Goal: Task Accomplishment & Management: Use online tool/utility

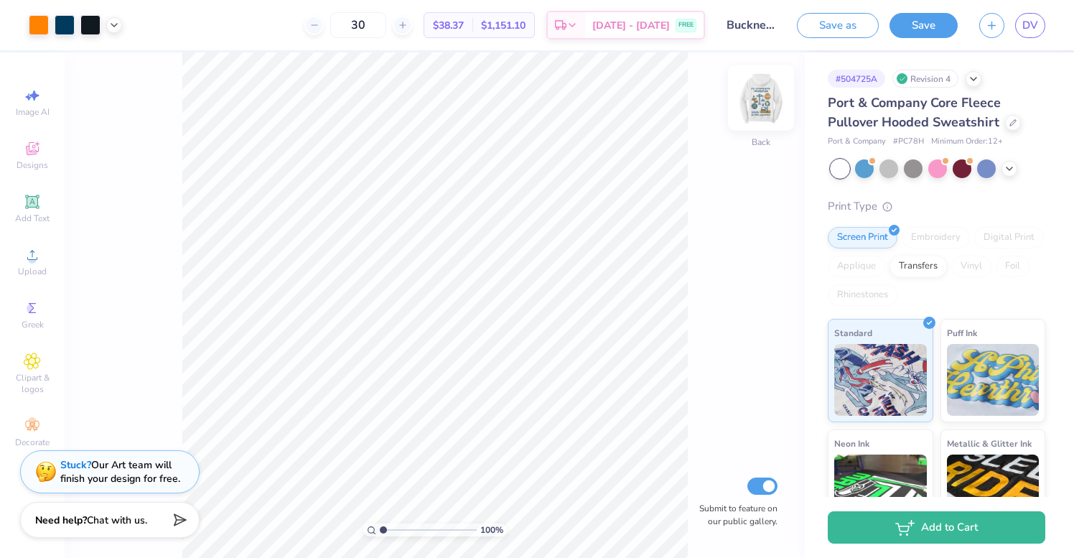
click at [760, 98] on img at bounding box center [760, 97] width 57 height 57
click at [760, 98] on img at bounding box center [761, 97] width 29 height 29
click at [1026, 32] on span "DV" at bounding box center [1030, 25] width 16 height 17
click at [768, 103] on img at bounding box center [760, 97] width 57 height 57
click at [768, 103] on img at bounding box center [761, 97] width 29 height 29
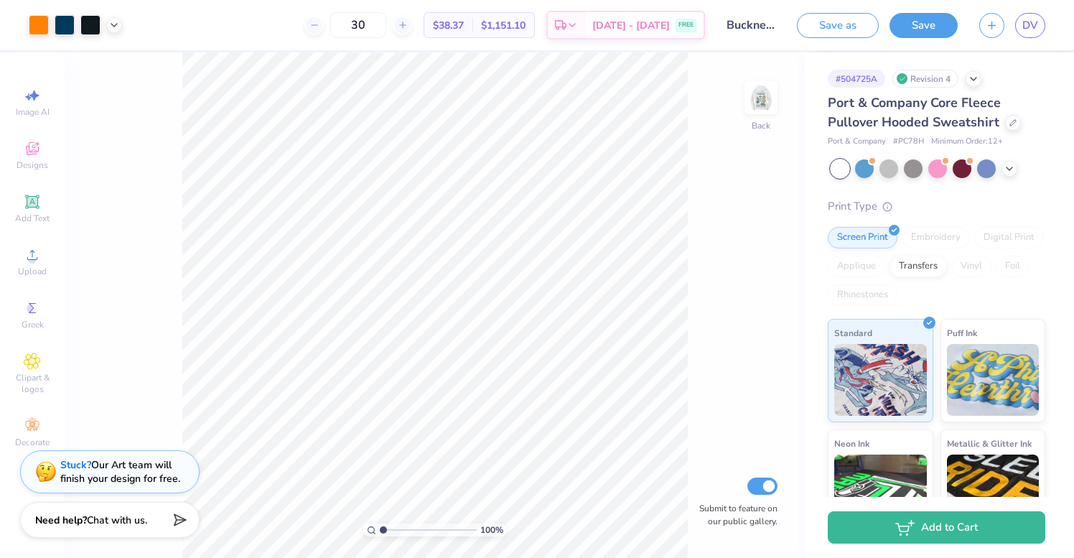
click at [768, 103] on img at bounding box center [761, 97] width 29 height 29
click at [35, 103] on icon at bounding box center [32, 95] width 17 height 17
select select "4"
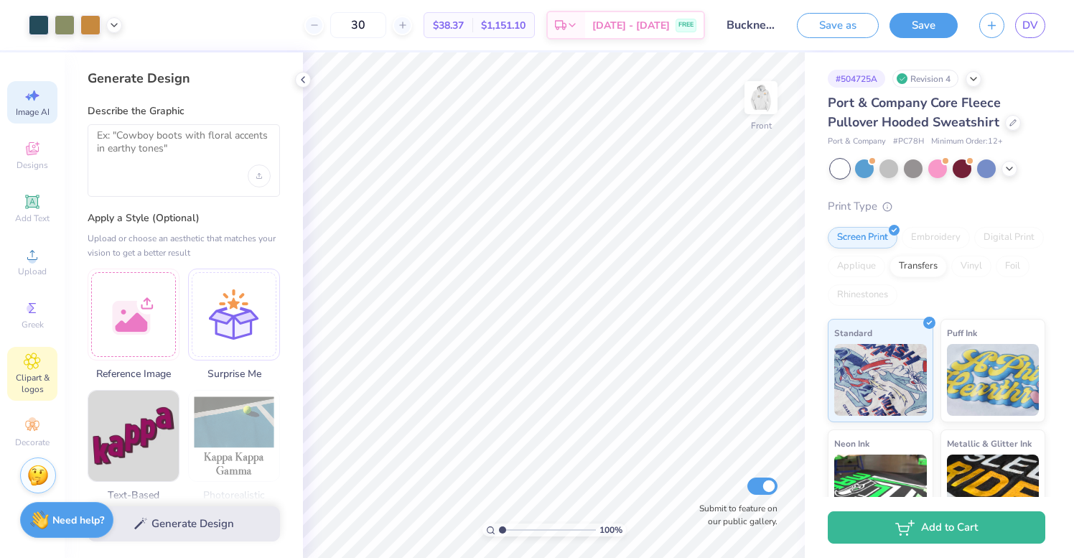
click at [31, 365] on icon at bounding box center [32, 361] width 17 height 17
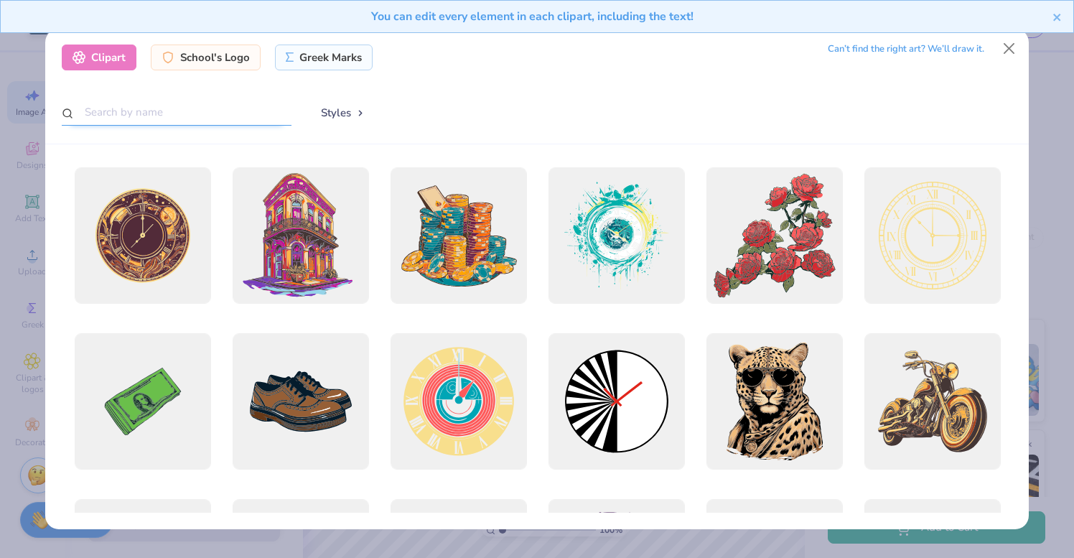
click at [238, 119] on input "text" at bounding box center [177, 112] width 230 height 27
type input "water"
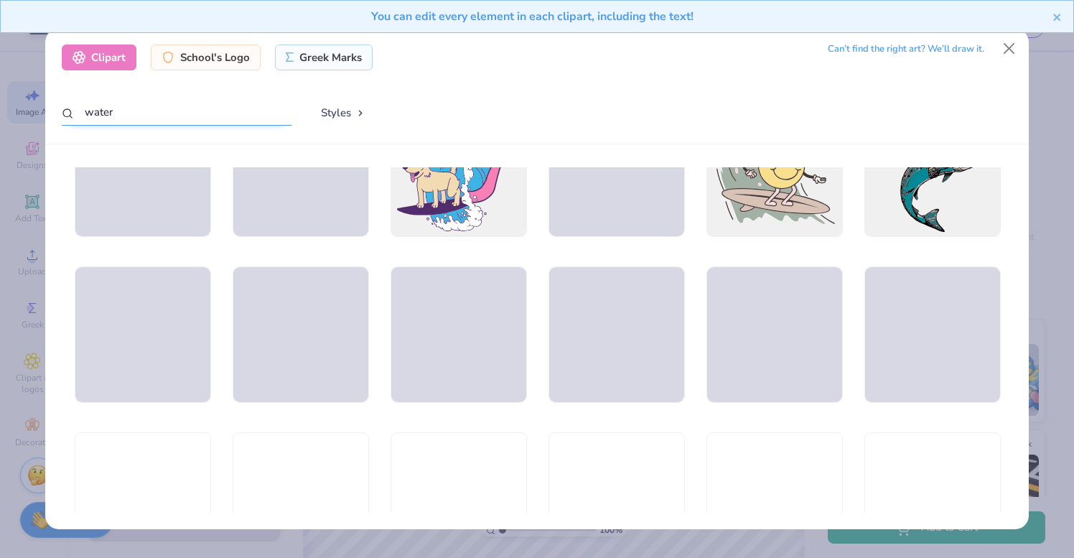
scroll to position [2431, 0]
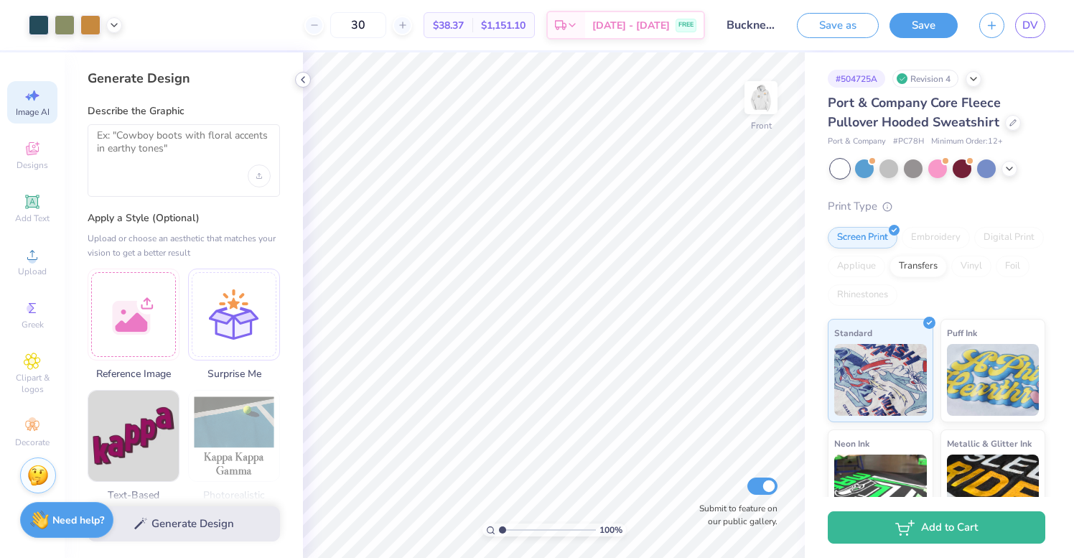
click at [304, 80] on icon at bounding box center [302, 79] width 11 height 11
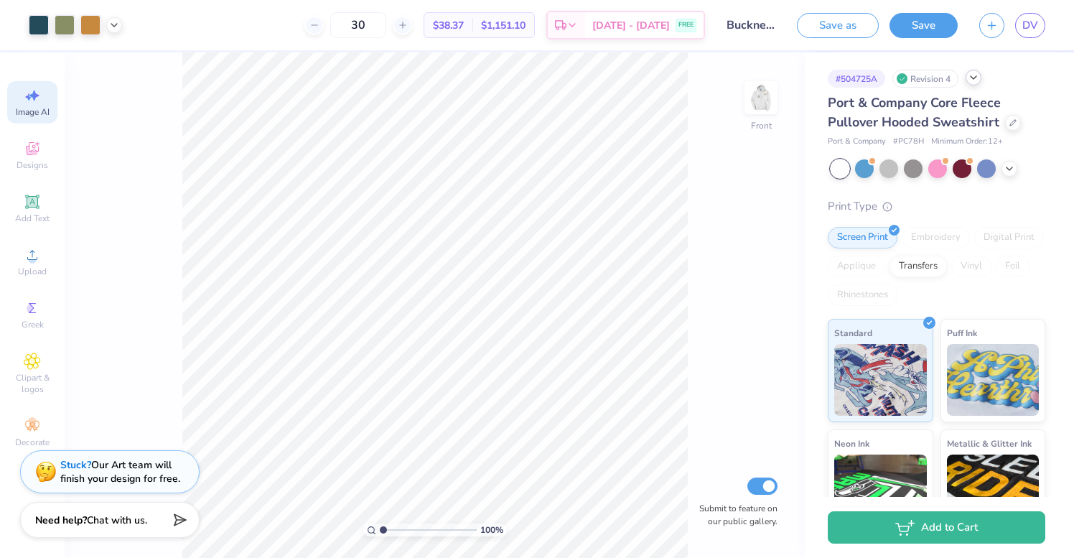
click at [972, 83] on icon at bounding box center [973, 77] width 11 height 11
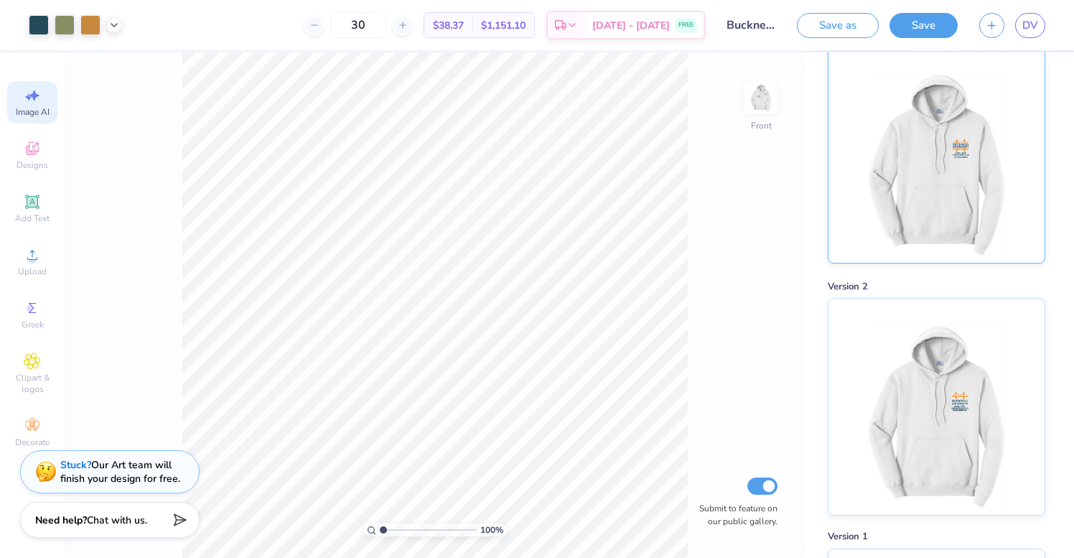
scroll to position [0, 0]
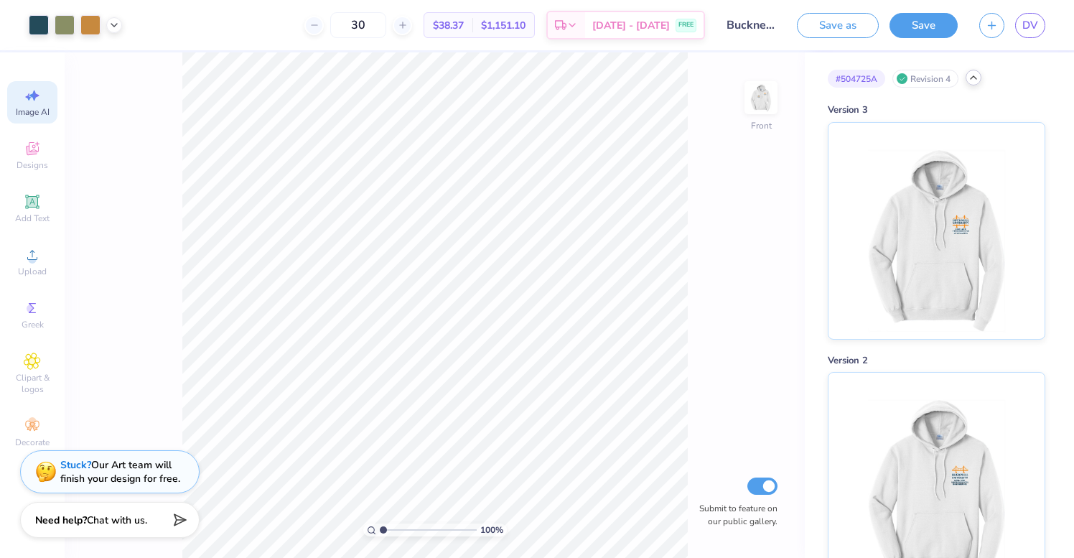
click at [972, 78] on icon at bounding box center [973, 77] width 11 height 11
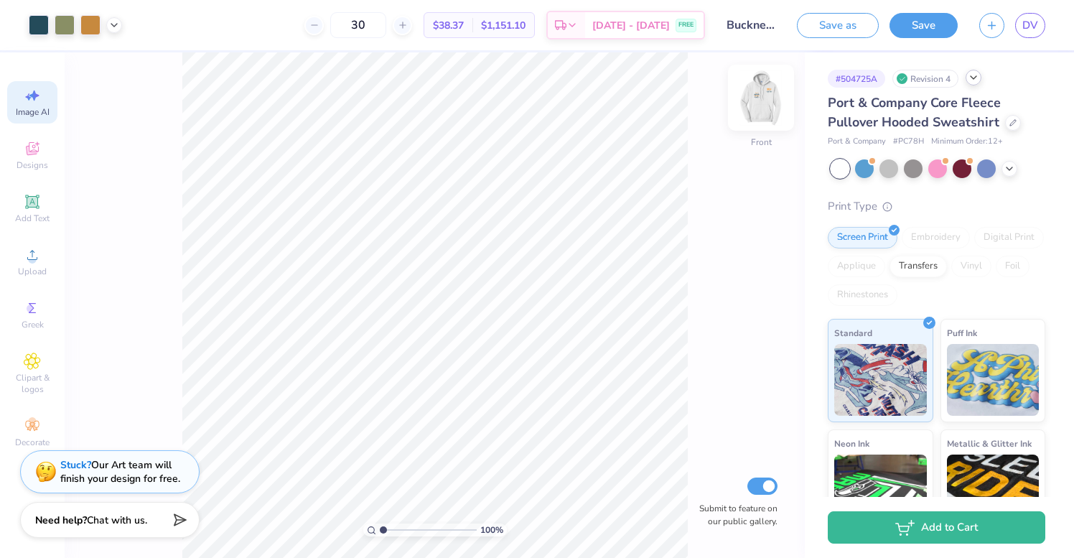
click at [776, 116] on img at bounding box center [760, 97] width 57 height 57
click at [775, 112] on img at bounding box center [761, 97] width 29 height 29
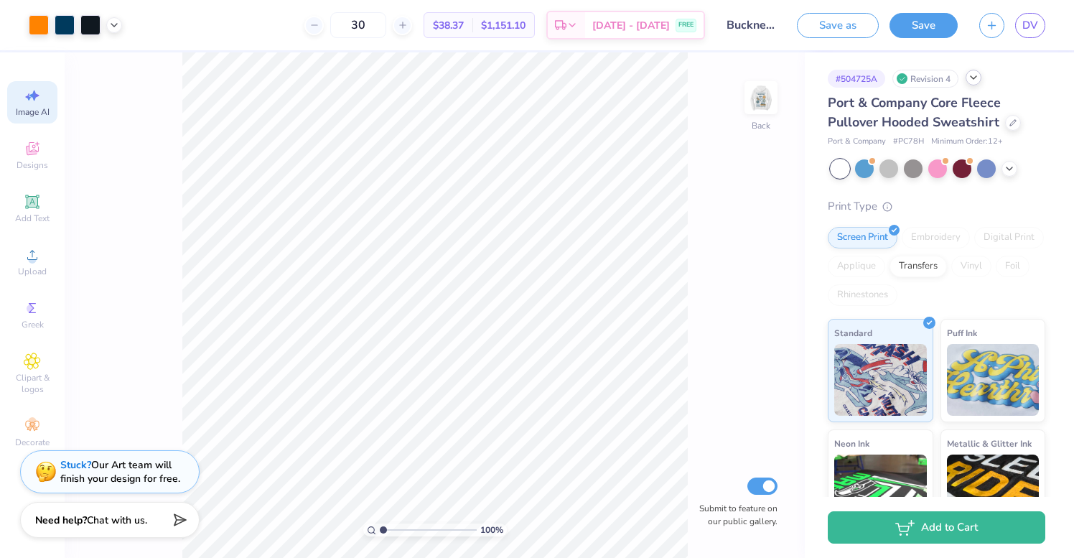
click at [775, 112] on img at bounding box center [761, 97] width 29 height 29
click at [776, 116] on img at bounding box center [760, 97] width 57 height 57
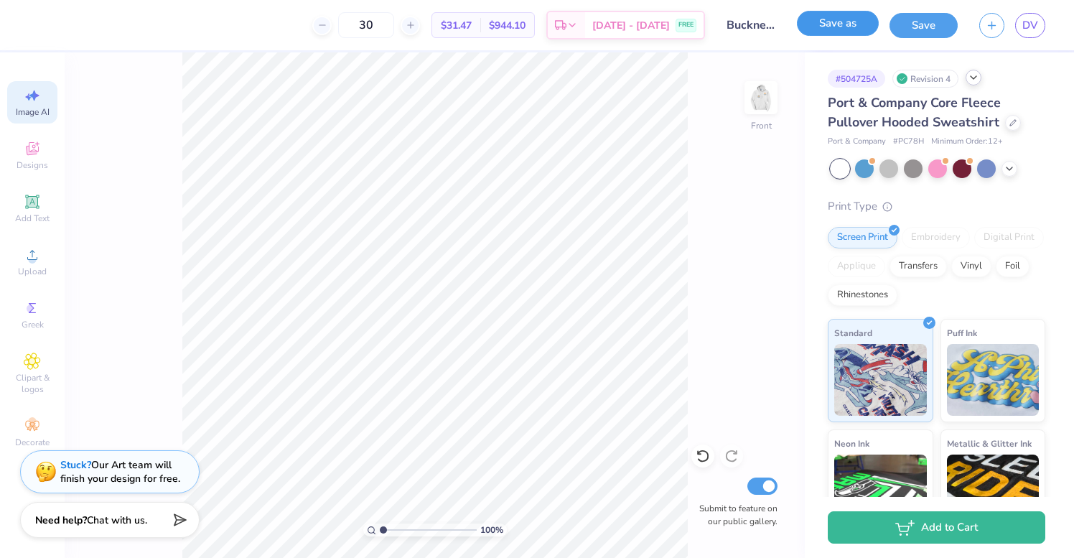
click at [849, 27] on button "Save as" at bounding box center [838, 23] width 82 height 25
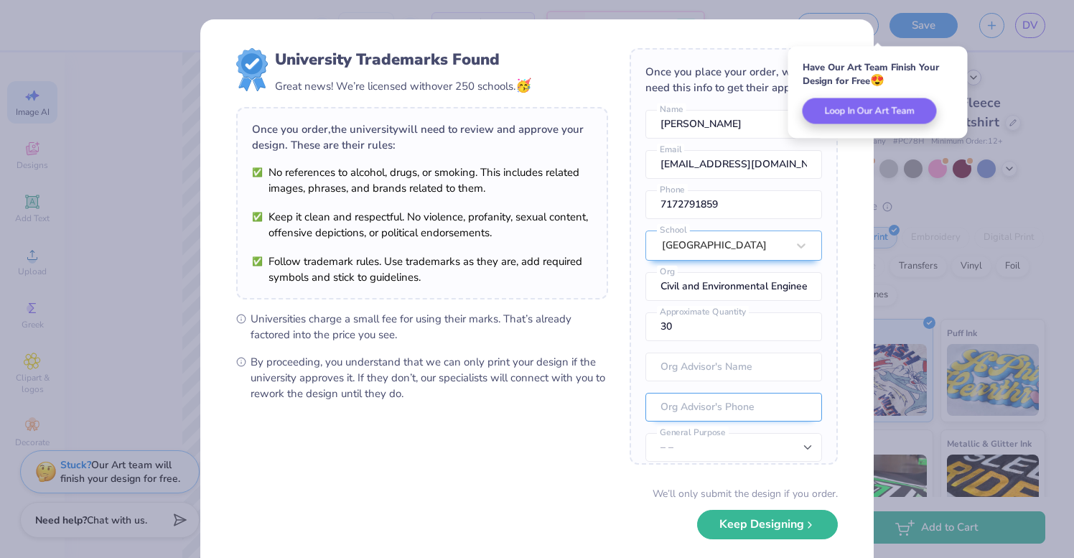
scroll to position [53, 0]
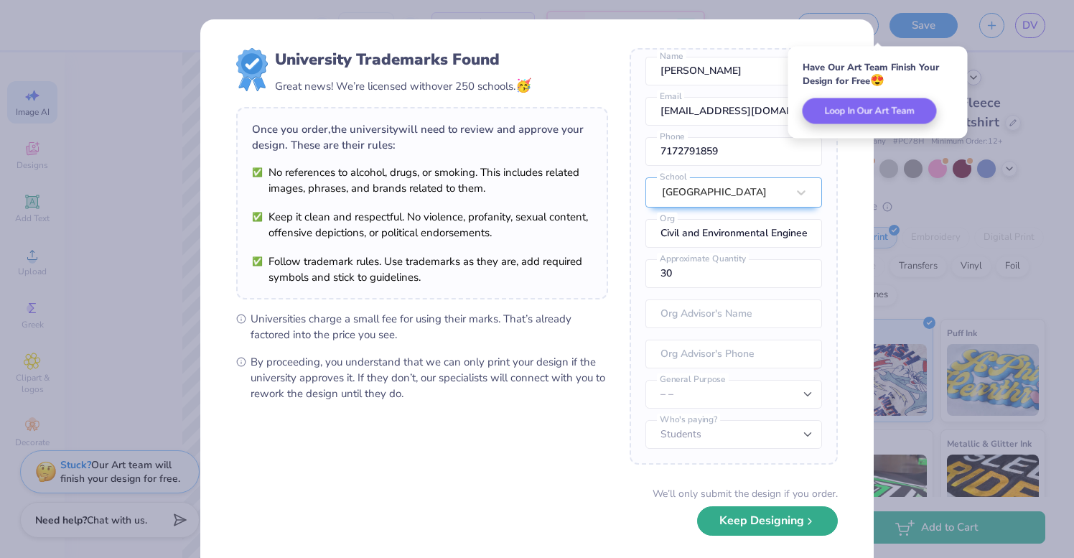
click at [747, 527] on button "Keep Designing" at bounding box center [767, 520] width 141 height 29
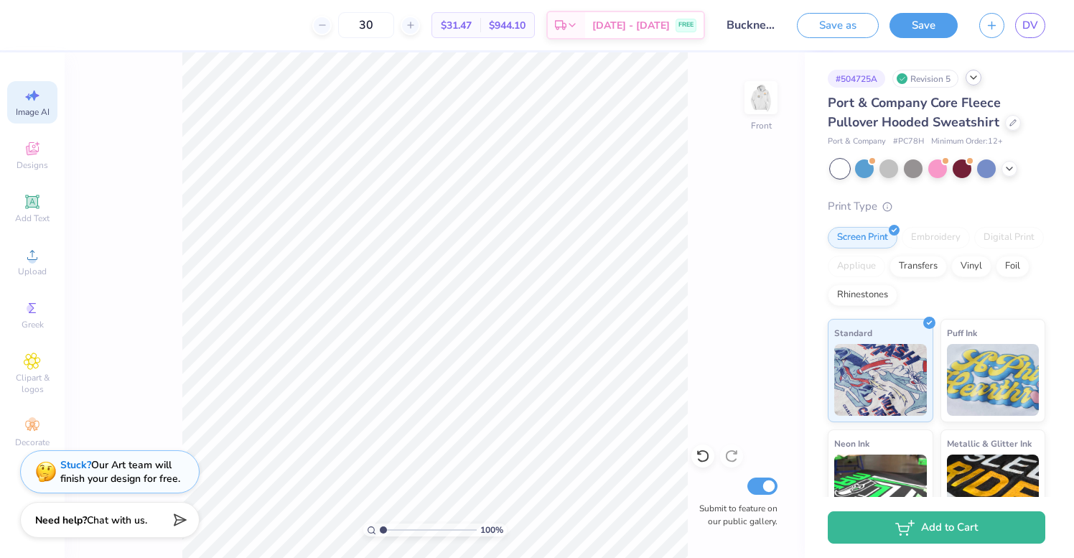
click at [32, 100] on icon at bounding box center [32, 95] width 17 height 17
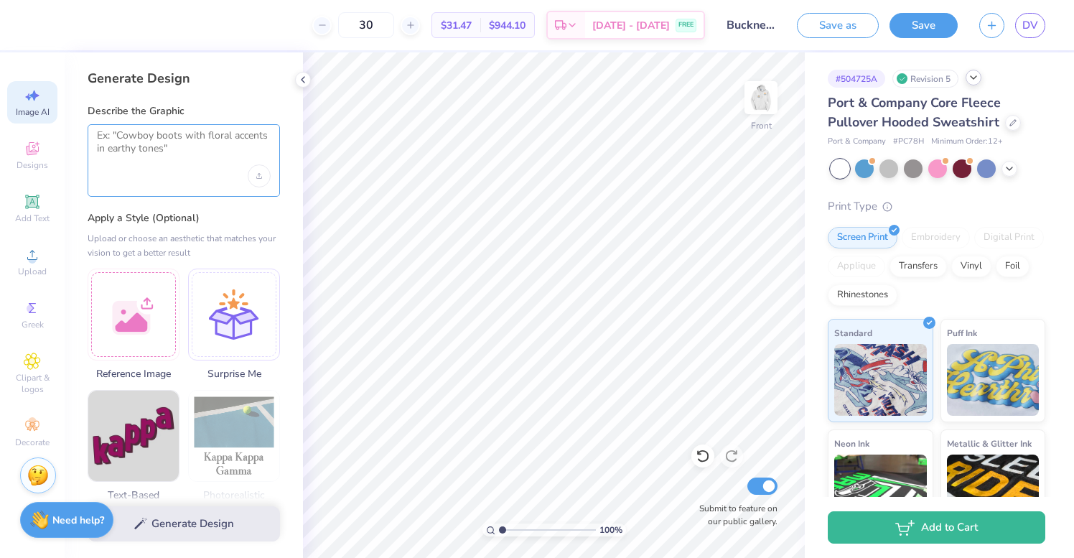
click at [124, 157] on textarea at bounding box center [184, 147] width 174 height 36
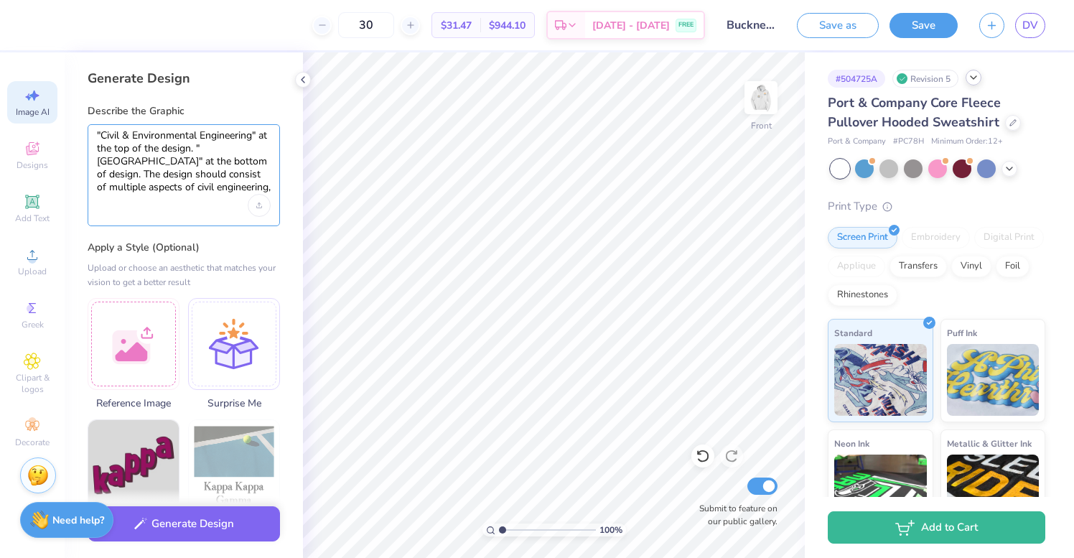
click at [221, 187] on textarea ""Civil & Environmental Engineering" at the top of the design. "Bucknell Univers…" at bounding box center [184, 161] width 174 height 65
click at [270, 192] on textarea ""Civil & Environmental Engineering" at the top of the design. "Bucknell Univers…" at bounding box center [184, 161] width 174 height 65
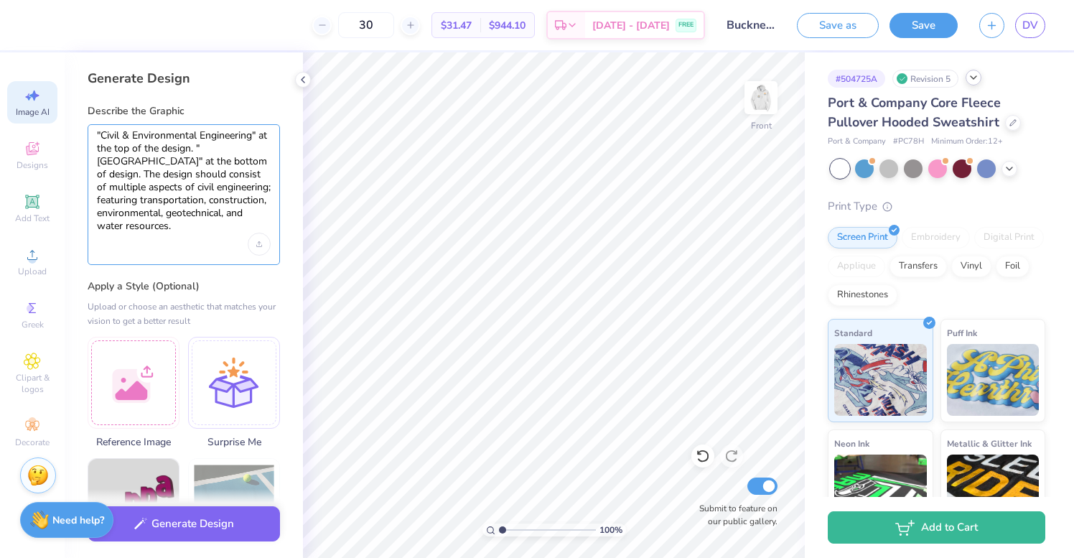
click at [225, 205] on textarea ""Civil & Environmental Engineering" at the top of the design. "Bucknell Univers…" at bounding box center [184, 181] width 174 height 104
type textarea ""Civil & Environmental Engineering" at the top of the design. "Bucknell Univers…"
click at [227, 233] on div ""Civil & Environmental Engineering" at the top of the design. "Bucknell Univers…" at bounding box center [184, 194] width 192 height 141
click at [214, 225] on textarea ""Civil & Environmental Engineering" at the top of the design. "Bucknell Univers…" at bounding box center [184, 181] width 174 height 104
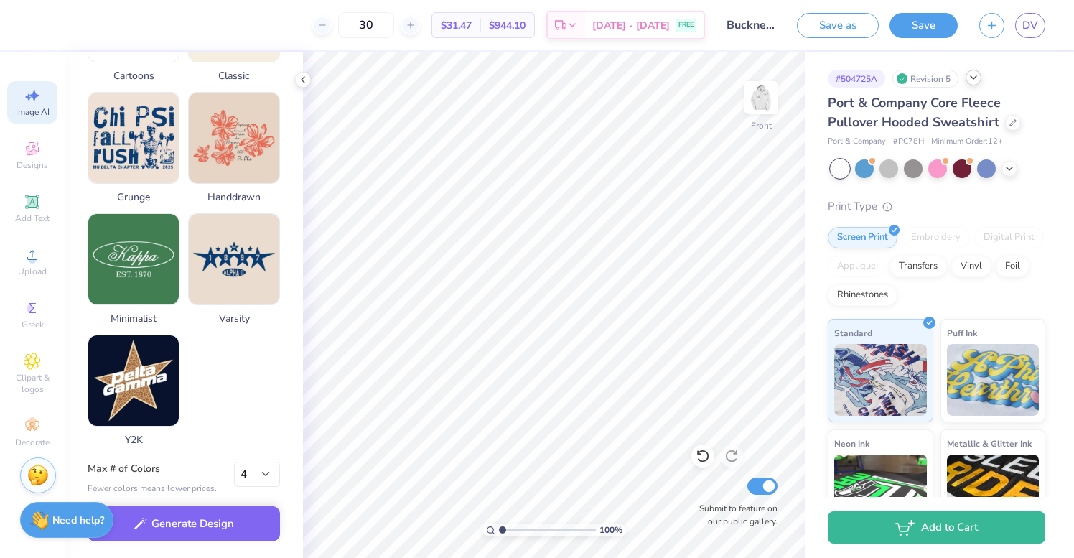
scroll to position [738, 0]
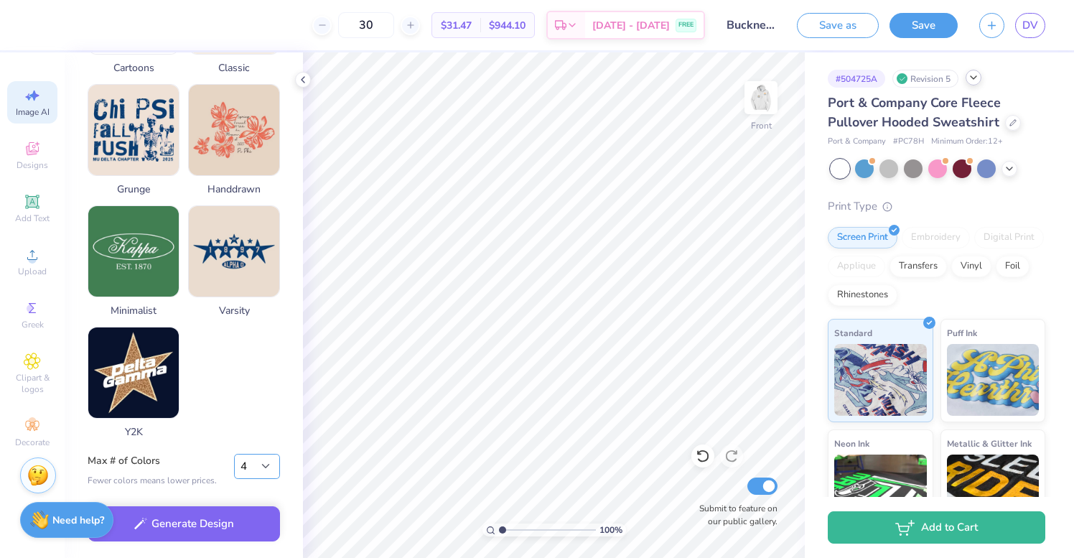
click at [269, 459] on select "1 2 3 4 5 6 7 8" at bounding box center [257, 467] width 46 height 26
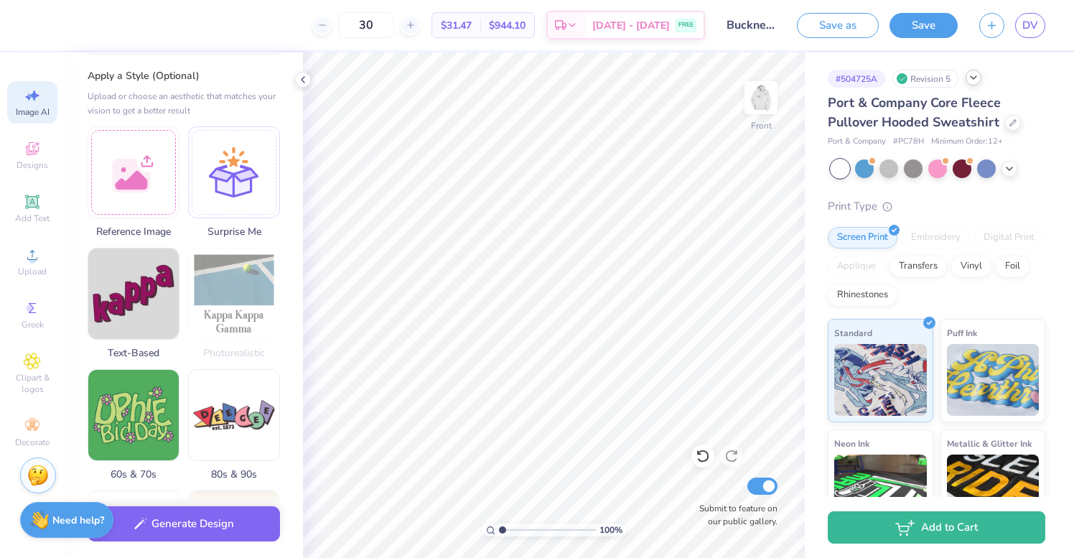
scroll to position [0, 0]
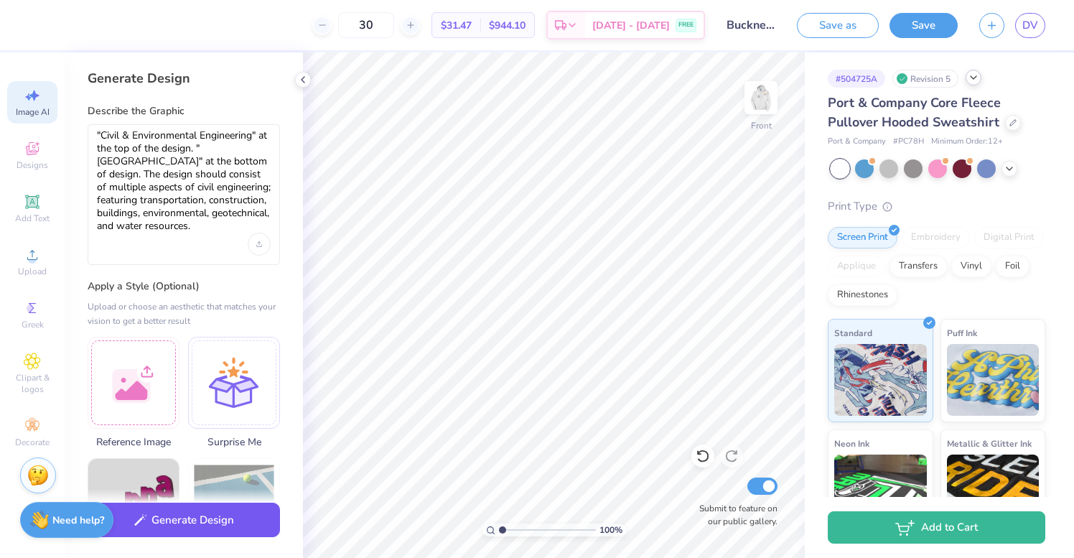
click at [199, 521] on button "Generate Design" at bounding box center [184, 520] width 192 height 35
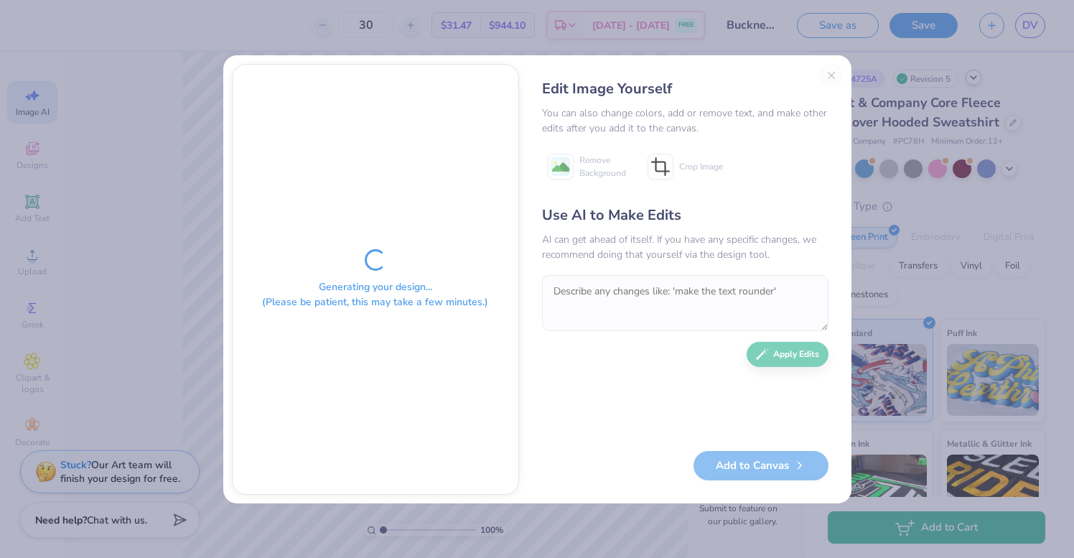
click at [697, 85] on div "Edit Image Yourself" at bounding box center [685, 89] width 286 height 22
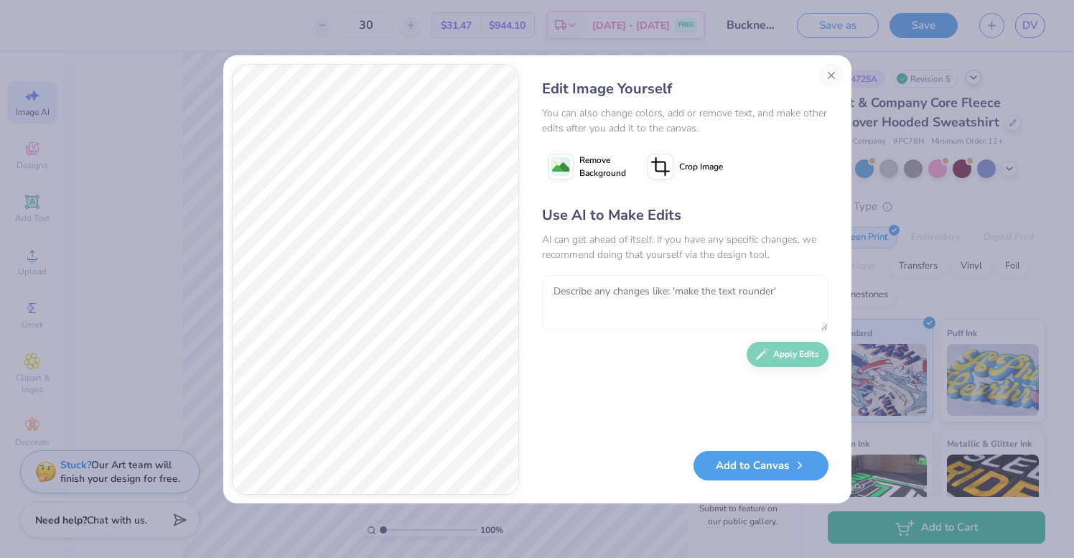
click at [632, 304] on textarea at bounding box center [685, 303] width 286 height 56
type textarea "Refine the design"
click at [798, 355] on button "Apply Edits" at bounding box center [788, 350] width 82 height 25
click at [828, 83] on button "Close" at bounding box center [831, 75] width 23 height 23
click at [828, 83] on div "# 504725A Revision 5" at bounding box center [937, 79] width 218 height 18
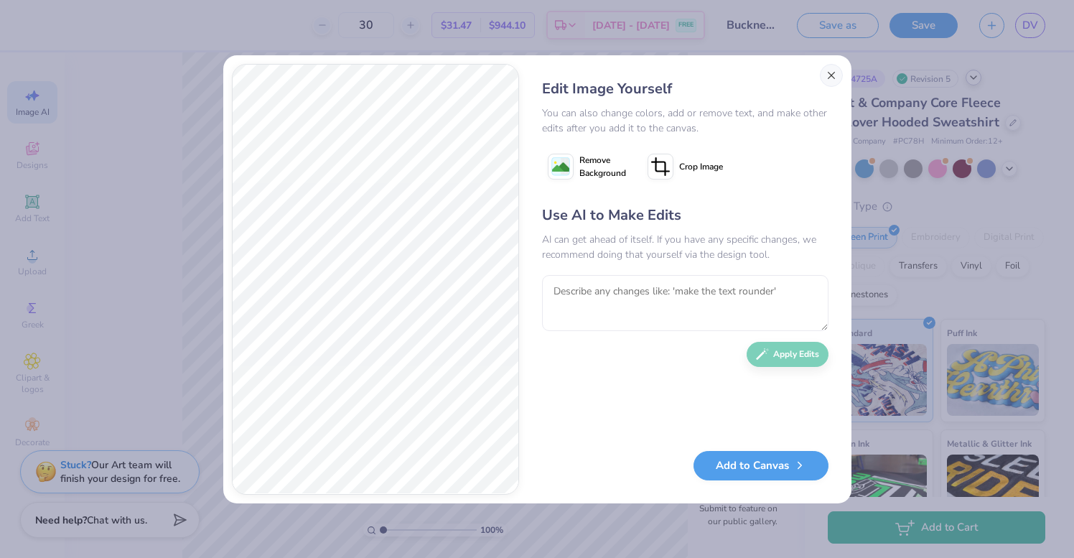
scroll to position [0, 32]
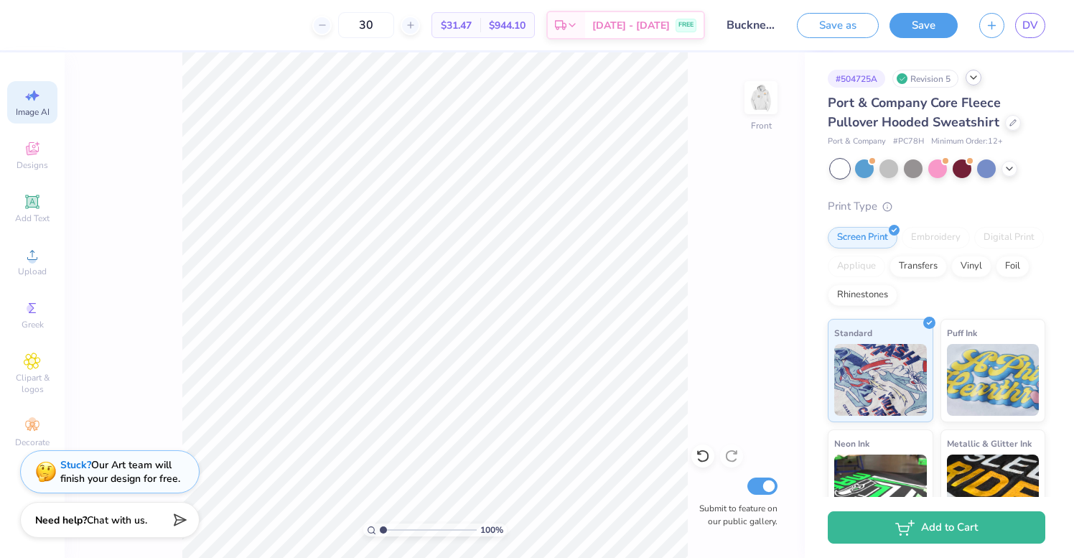
click at [979, 76] on icon at bounding box center [973, 77] width 11 height 11
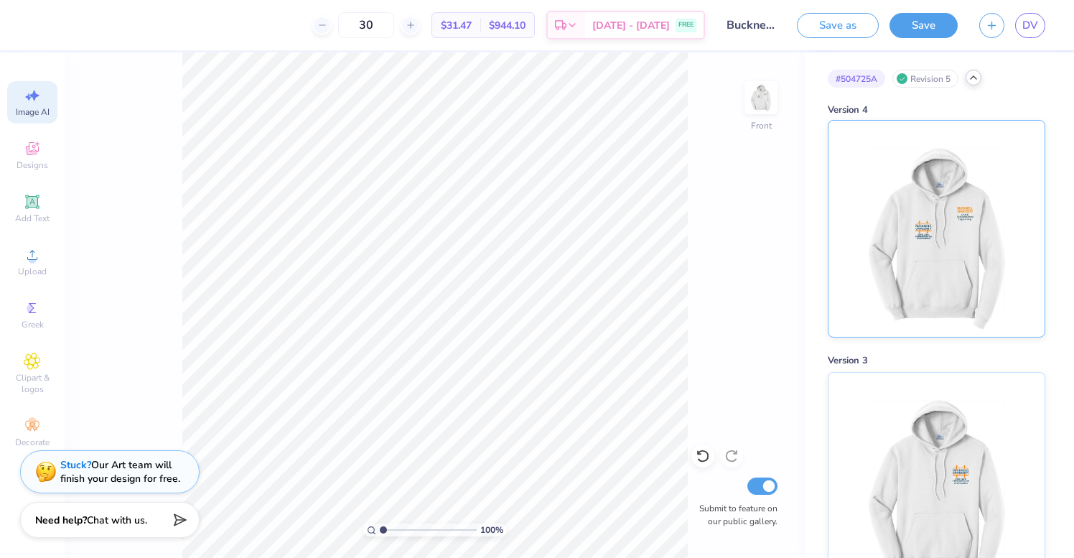
click at [993, 254] on img at bounding box center [936, 229] width 178 height 216
click at [765, 95] on img at bounding box center [760, 97] width 57 height 57
click at [765, 95] on img at bounding box center [761, 97] width 29 height 29
click at [770, 103] on img at bounding box center [760, 97] width 57 height 57
click at [913, 163] on img at bounding box center [936, 229] width 178 height 216
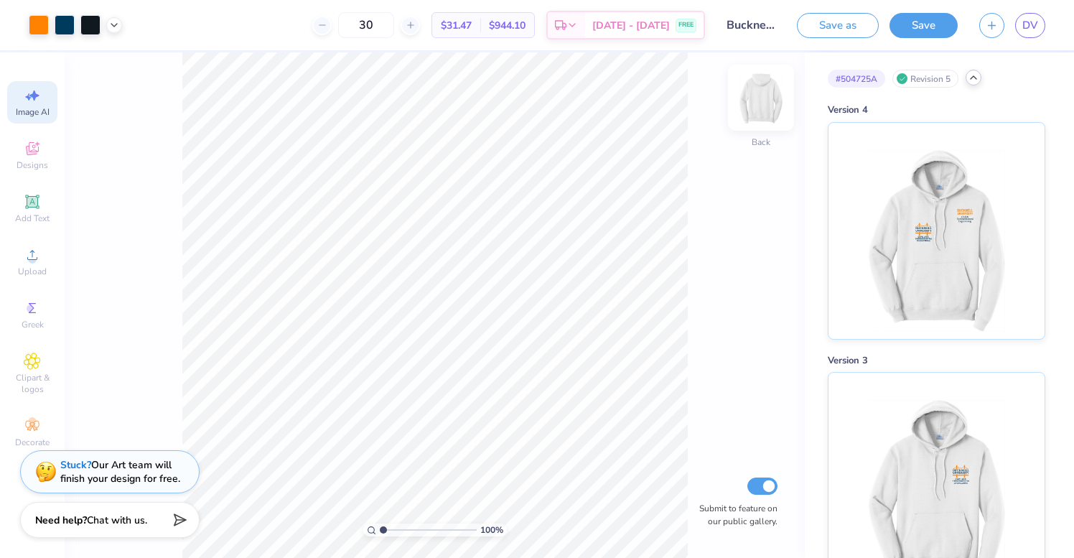
click at [777, 109] on img at bounding box center [760, 97] width 57 height 57
click at [566, 30] on icon at bounding box center [560, 27] width 11 height 11
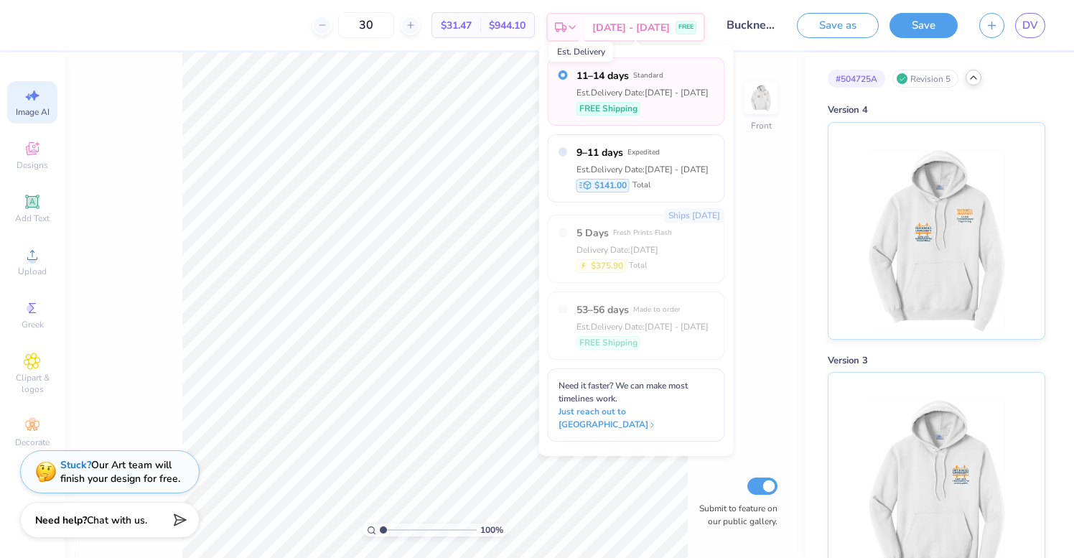
click at [566, 30] on icon at bounding box center [560, 27] width 11 height 11
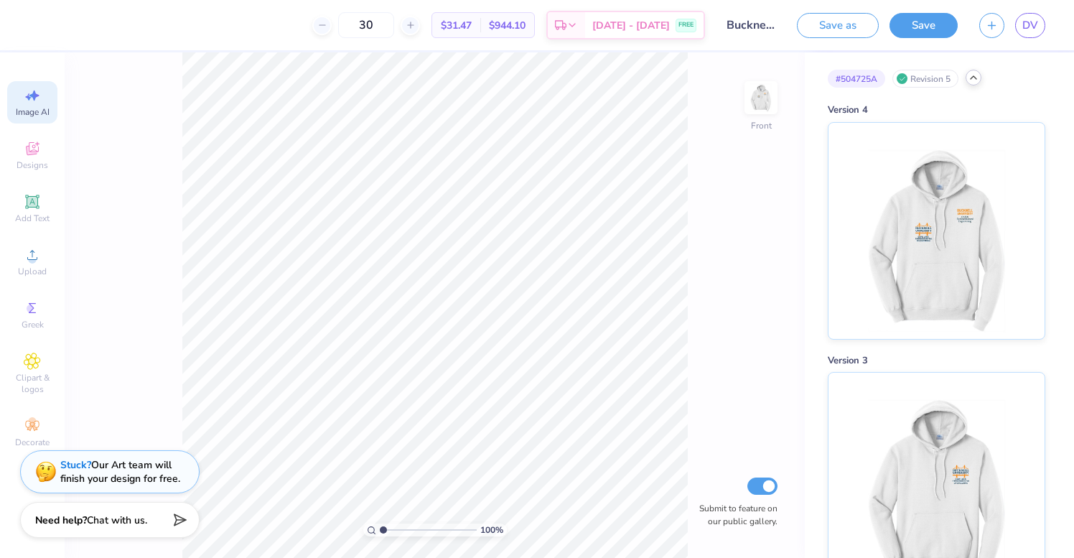
click at [37, 112] on span "Image AI" at bounding box center [33, 111] width 34 height 11
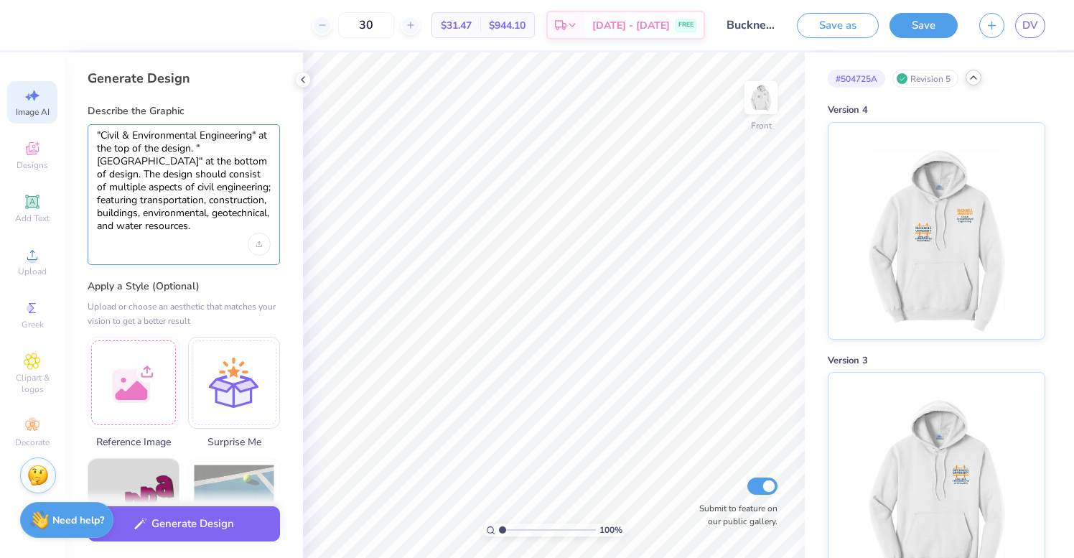
click at [211, 232] on textarea ""Civil & Environmental Engineering" at the top of the design. "Bucknell Univers…" at bounding box center [184, 181] width 174 height 104
click at [137, 202] on textarea ""Civil & Environmental Engineering" at the top of the design. "Bucknell Univers…" at bounding box center [184, 181] width 174 height 104
click at [185, 205] on textarea ""Civil & Environmental Engineering" at the top of the design. "Bucknell Univers…" at bounding box center [184, 181] width 174 height 104
click at [122, 204] on textarea ""Civil & Environmental Engineering" at the top of the design. "Bucknell Univers…" at bounding box center [184, 181] width 174 height 104
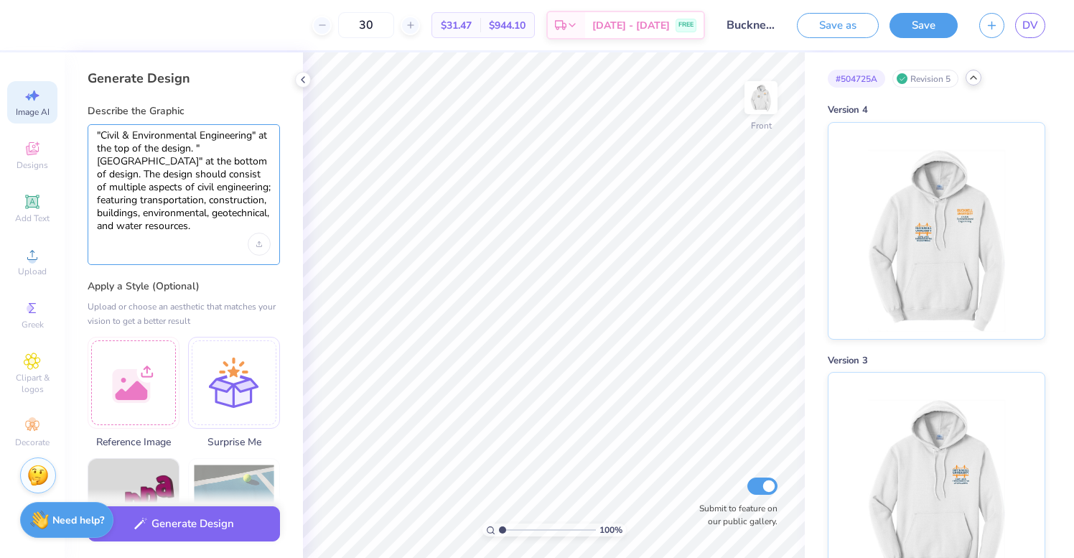
click at [122, 204] on textarea ""Civil & Environmental Engineering" at the top of the design. "Bucknell Univers…" at bounding box center [184, 181] width 174 height 104
click at [162, 203] on textarea ""Civil & Environmental Engineering" at the top of the design. "Bucknell Univers…" at bounding box center [184, 181] width 174 height 104
click at [217, 243] on div ""Civil & Environmental Engineering" at the top of the design. "Bucknell Univers…" at bounding box center [184, 194] width 192 height 141
click at [208, 231] on textarea ""Civil & Environmental Engineering" at the top of the design. "Bucknell Univers…" at bounding box center [184, 181] width 174 height 104
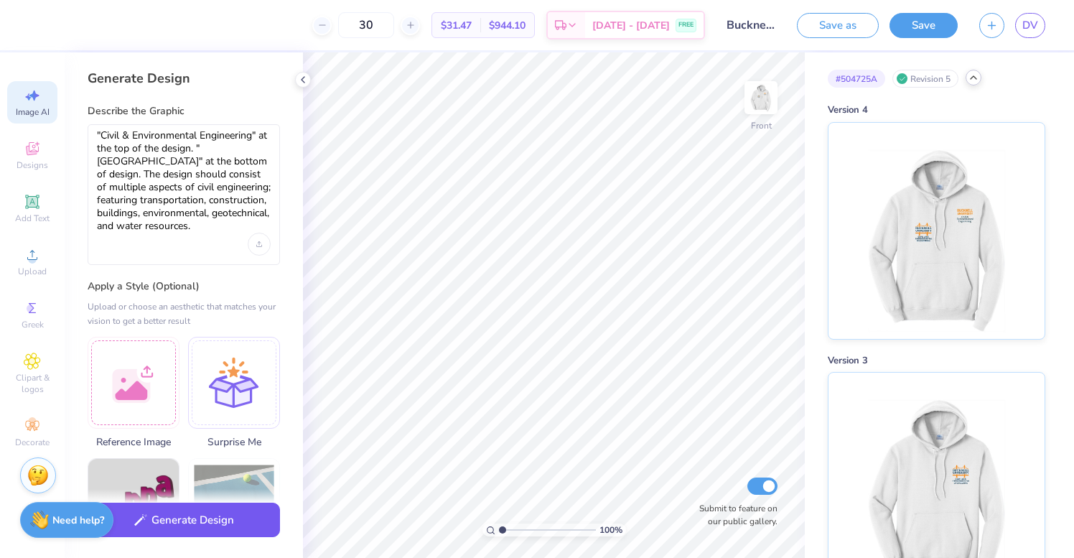
click at [202, 522] on button "Generate Design" at bounding box center [184, 520] width 192 height 35
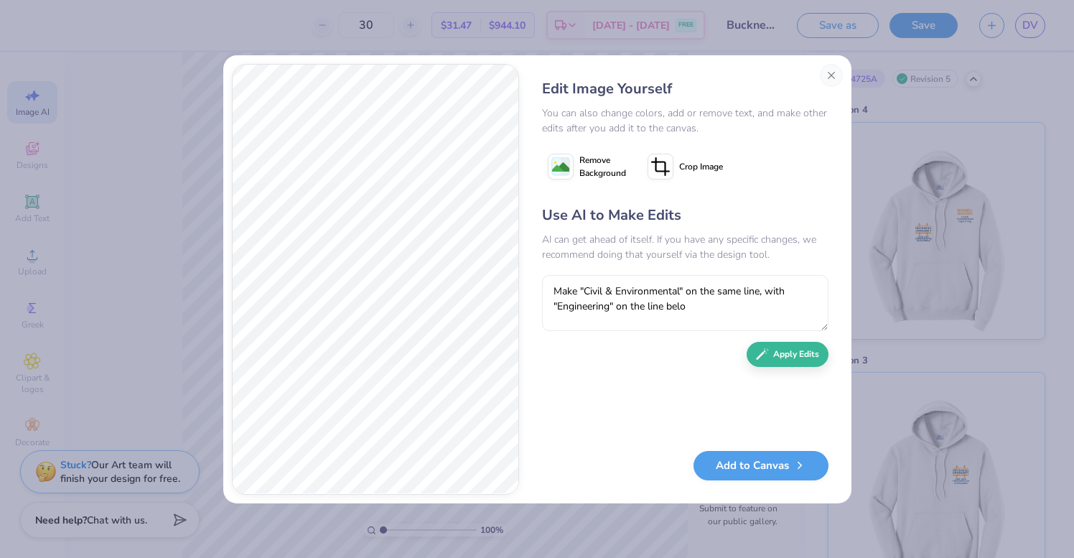
type textarea "Make "Civil & Environmental" on the same line, with "Engineering" on the line b…"
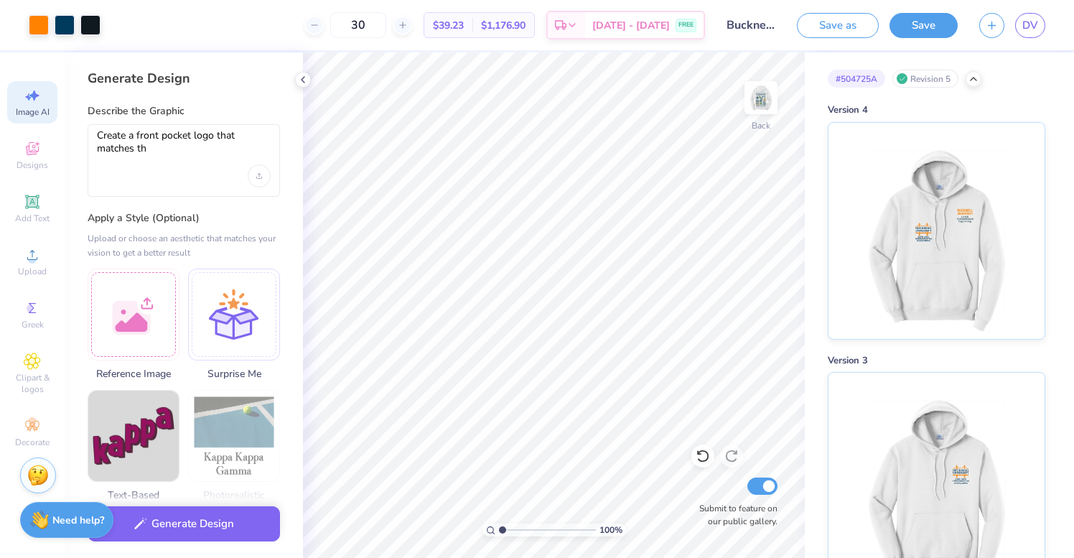
select select "4"
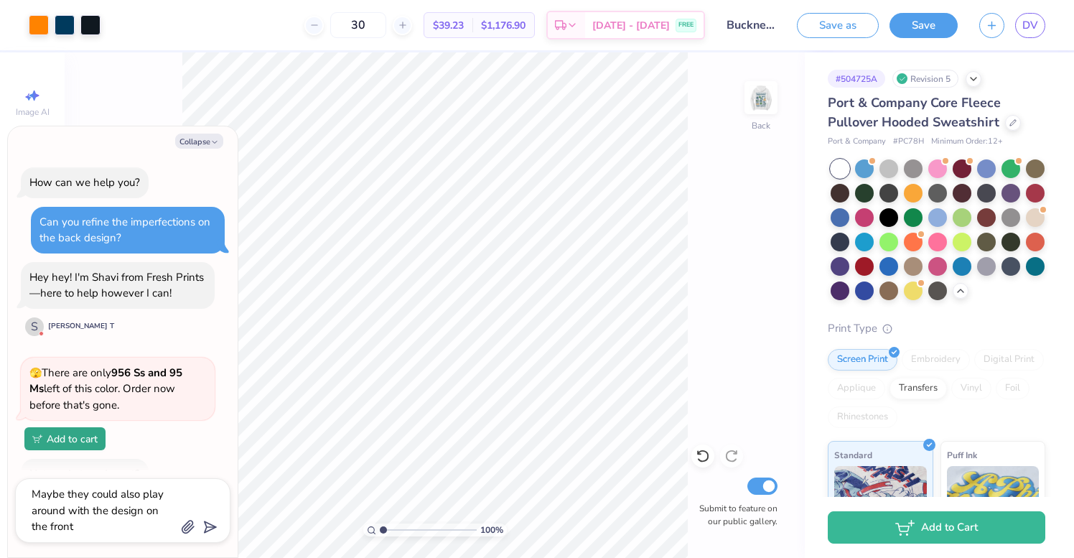
scroll to position [1060, 0]
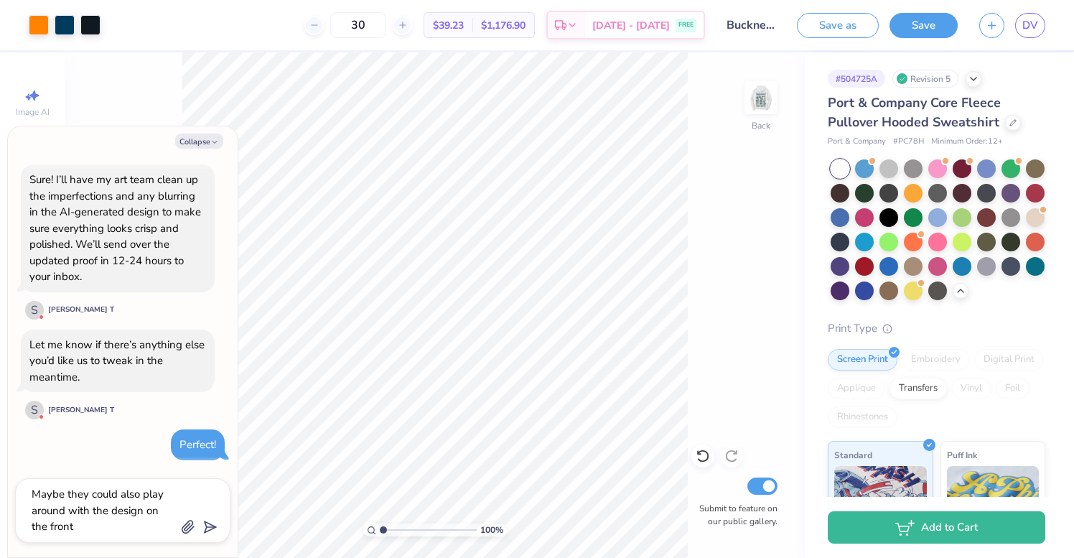
type textarea "x"
type textarea "Maybe they could also play around with the design on the front"
type textarea "x"
type textarea "Maybe they could also play around with the design on the front t"
type textarea "x"
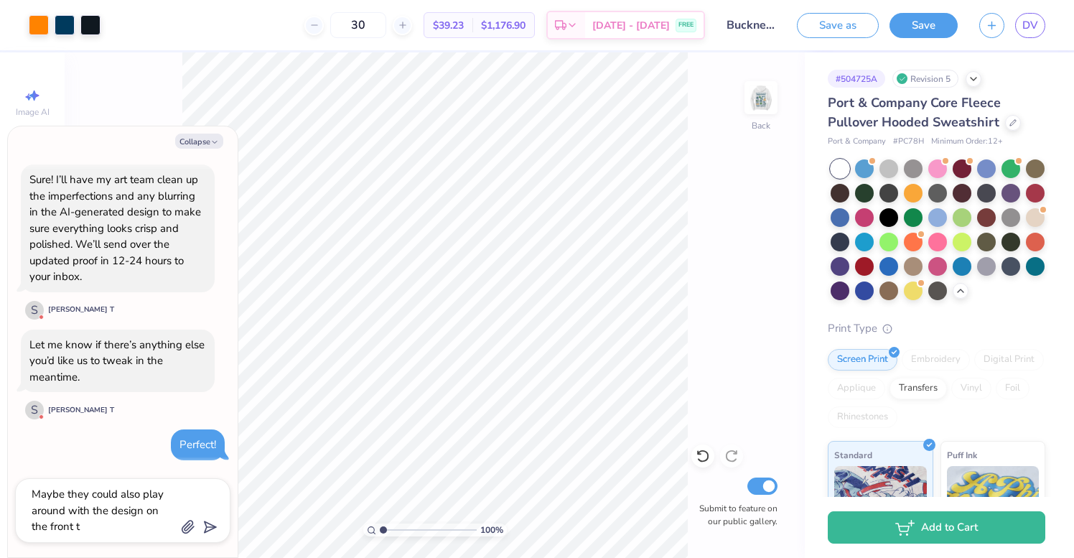
type textarea "Maybe they could also play around with the design on the front to"
